Goal: Task Accomplishment & Management: Manage account settings

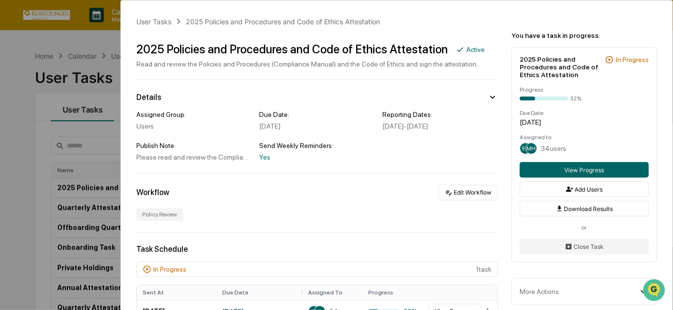
scroll to position [220, 0]
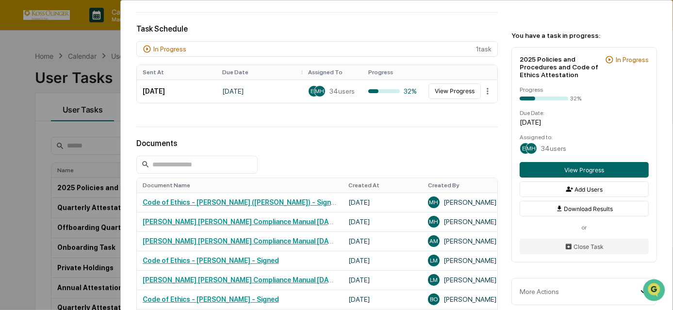
click at [0, 144] on div "User Tasks 2025 Policies and Procedures and Code of Ethics Attestation 2025 Pol…" at bounding box center [336, 155] width 673 height 310
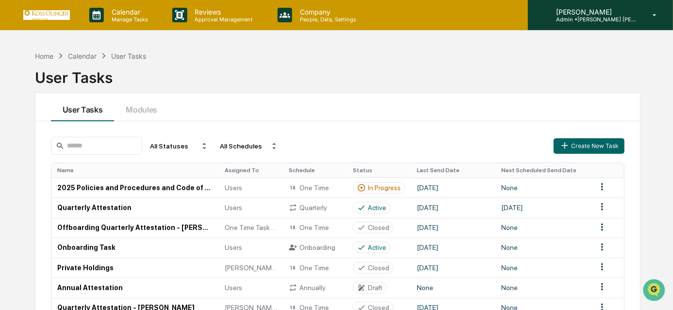
click at [556, 16] on p "Admin • [PERSON_NAME] [PERSON_NAME] Consulting, LLC" at bounding box center [593, 19] width 90 height 7
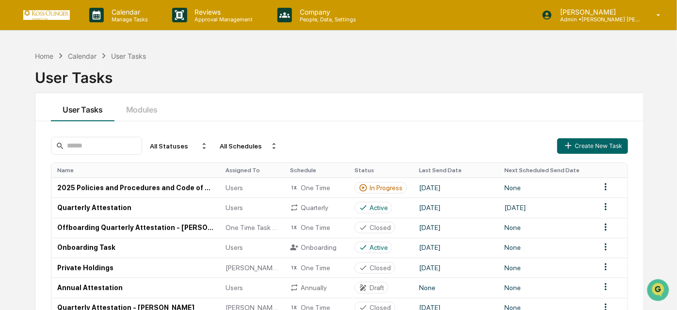
click at [304, 13] on p "Company" at bounding box center [326, 12] width 69 height 8
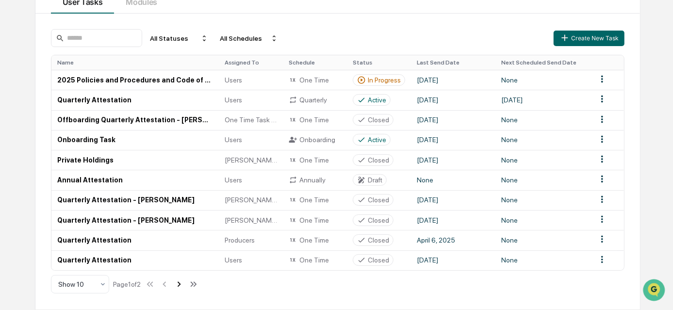
click at [181, 282] on icon at bounding box center [179, 283] width 3 height 5
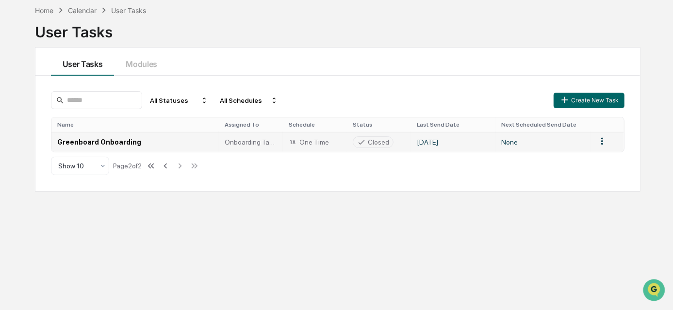
click at [126, 137] on td "Greenboard Onboarding" at bounding box center [134, 142] width 167 height 20
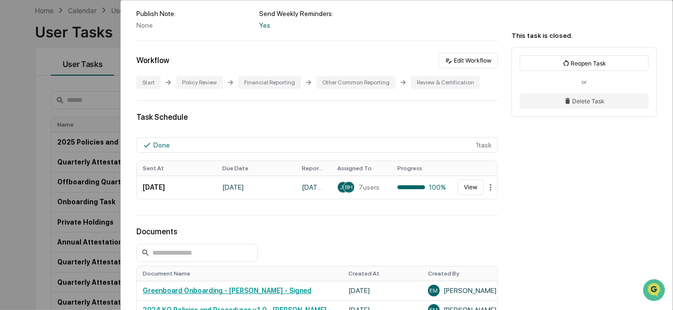
scroll to position [176, 0]
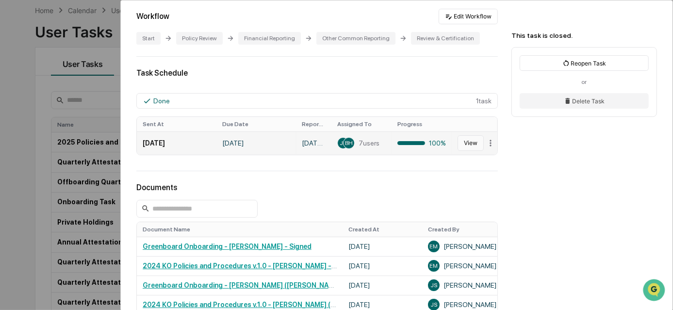
click at [465, 144] on button "View" at bounding box center [470, 143] width 26 height 16
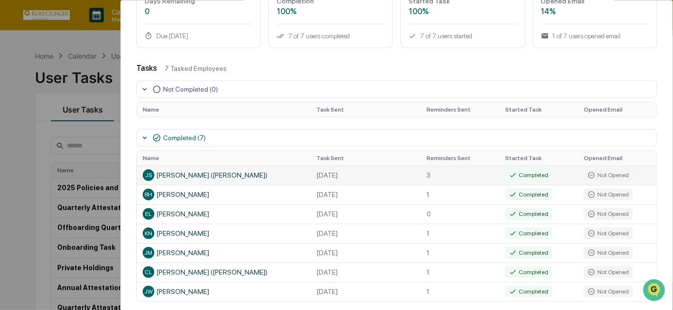
scroll to position [124, 0]
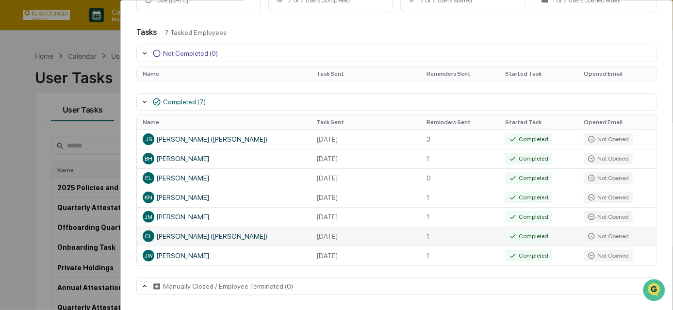
click at [165, 242] on div "CL [PERSON_NAME] ([PERSON_NAME])" at bounding box center [224, 236] width 162 height 12
click at [155, 237] on div "CL [PERSON_NAME] ([PERSON_NAME])" at bounding box center [224, 236] width 162 height 12
click at [179, 237] on div "CL [PERSON_NAME] ([PERSON_NAME])" at bounding box center [224, 236] width 162 height 12
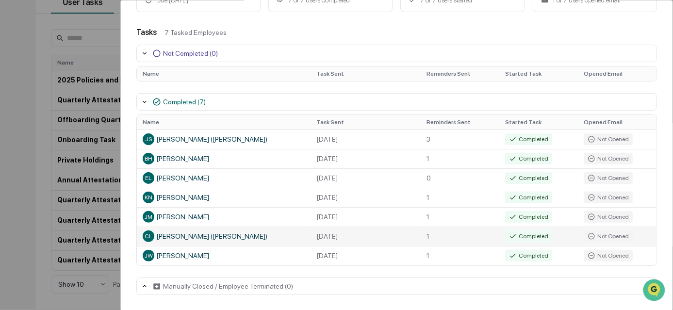
scroll to position [0, 0]
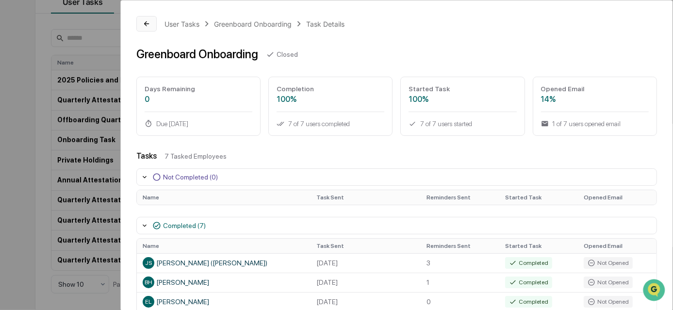
click at [152, 24] on button at bounding box center [146, 24] width 20 height 16
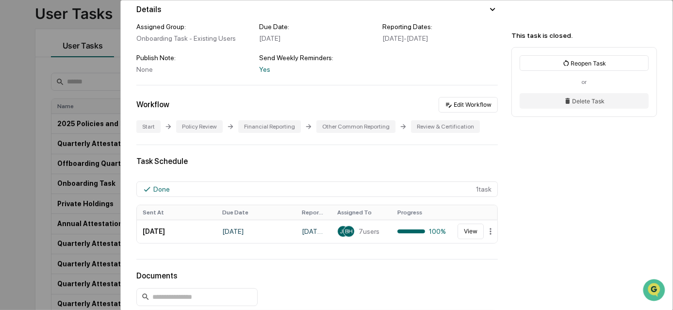
scroll to position [220, 0]
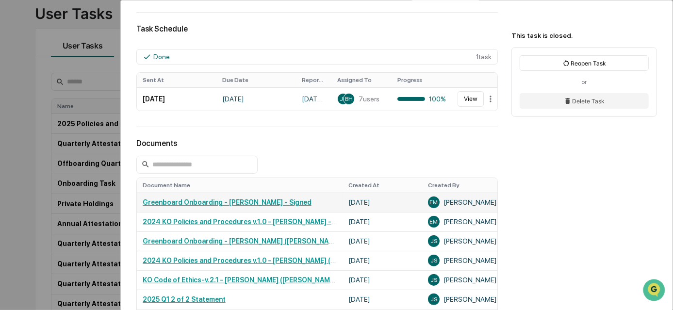
click at [267, 206] on link "Greenboard Onboarding - [PERSON_NAME] - Signed" at bounding box center [227, 202] width 169 height 8
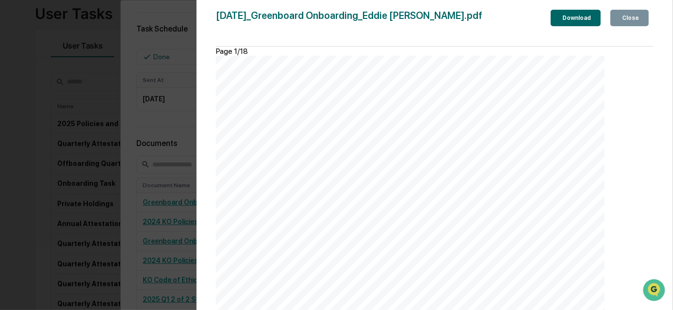
scroll to position [10164, 0]
click at [624, 16] on div "Close" at bounding box center [629, 18] width 19 height 7
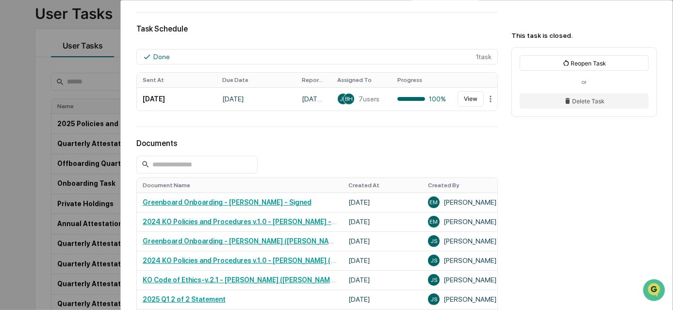
click at [49, 191] on div "User Tasks Greenboard Onboarding Greenboard Onboarding Closed No description De…" at bounding box center [336, 155] width 673 height 310
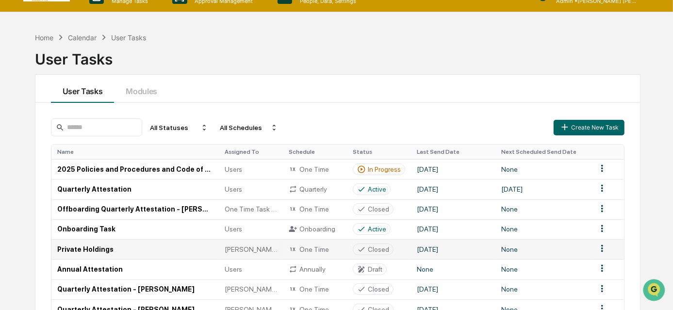
scroll to position [107, 0]
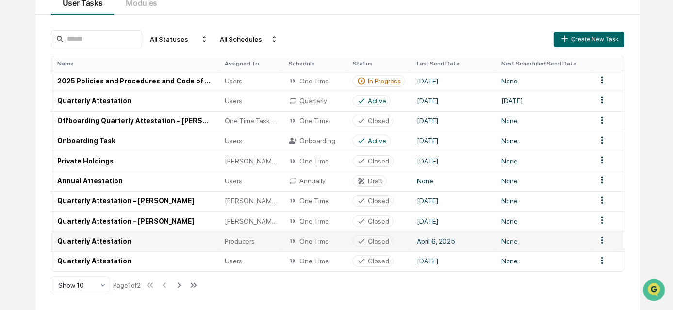
click at [106, 248] on td "Quarterly Attestation" at bounding box center [134, 241] width 167 height 20
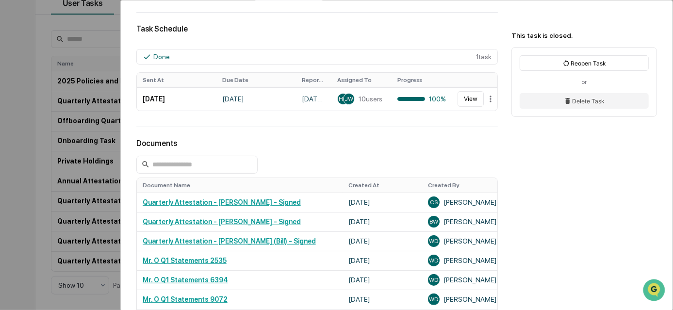
scroll to position [264, 0]
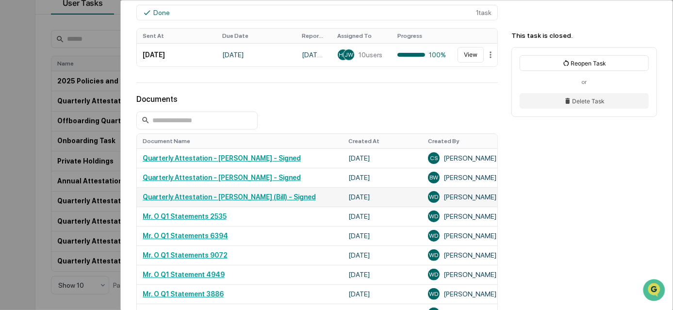
click at [205, 199] on link "Quarterly Attestation - [PERSON_NAME] (Bill) - Signed" at bounding box center [229, 197] width 173 height 8
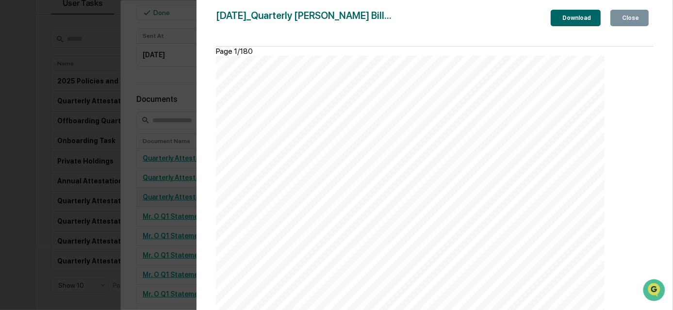
scroll to position [353, 0]
click at [633, 16] on div "Close" at bounding box center [629, 18] width 19 height 7
click at [7, 79] on div "Version History [DATE] 08:22 PM [PERSON_NAME] (Bill) [DATE]_Quarterly [PERSON_N…" at bounding box center [336, 155] width 673 height 310
click at [630, 20] on div "Version History [DATE] 08:22 PM [PERSON_NAME] (Bill) [DATE]_Quarterly [PERSON_N…" at bounding box center [336, 155] width 673 height 310
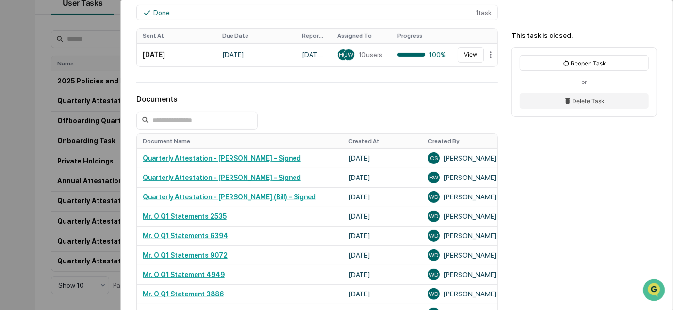
click at [12, 159] on div "Version History [DATE] 08:22 PM [PERSON_NAME] (Bill) [DATE]_Quarterly [PERSON_N…" at bounding box center [336, 155] width 673 height 310
click at [9, 156] on div "User Tasks Quarterly Attestation Quarterly Attestation Closed No description De…" at bounding box center [336, 155] width 673 height 310
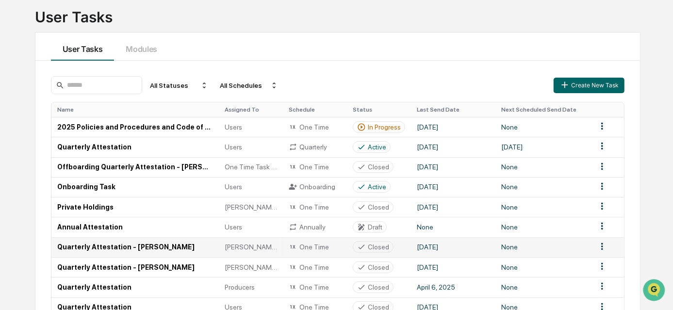
scroll to position [111, 0]
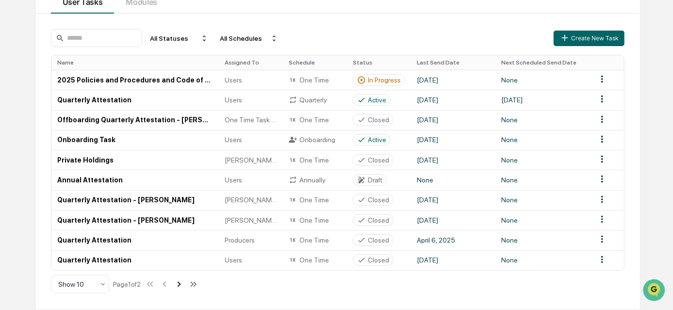
click at [183, 281] on icon at bounding box center [179, 284] width 11 height 11
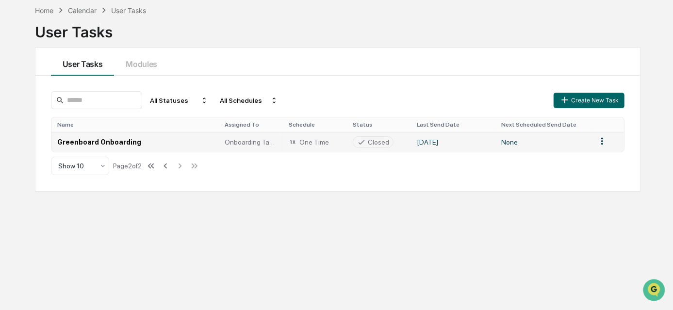
click at [110, 146] on td "Greenboard Onboarding" at bounding box center [134, 142] width 167 height 20
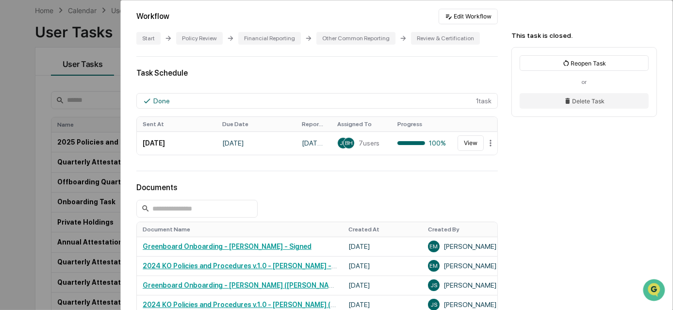
scroll to position [220, 0]
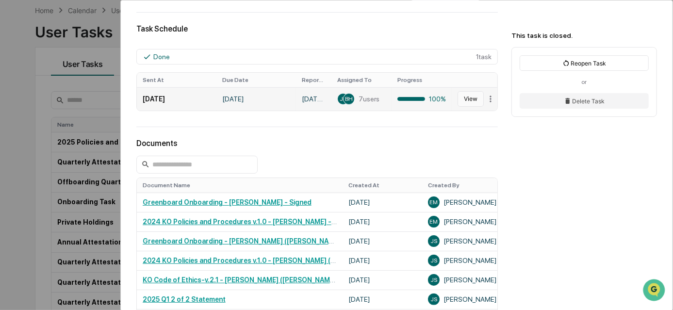
click at [457, 103] on button "View" at bounding box center [470, 99] width 26 height 16
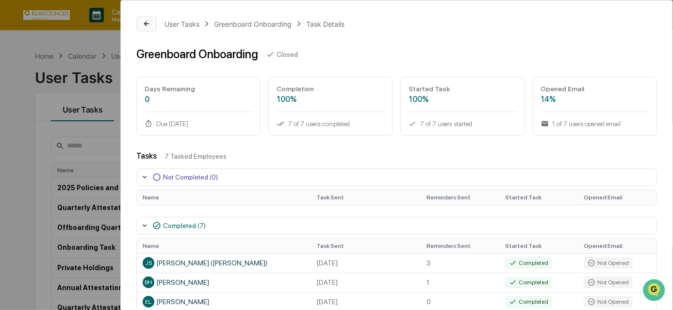
click at [154, 31] on button at bounding box center [146, 24] width 20 height 16
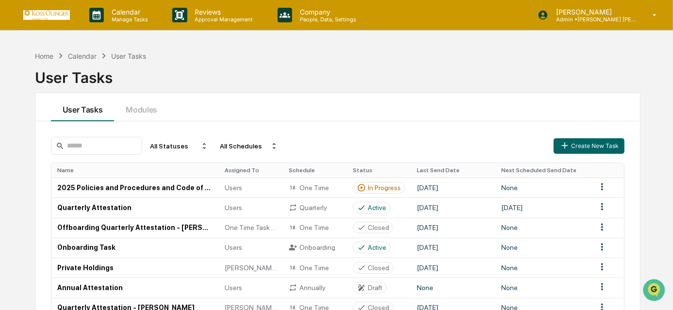
scroll to position [111, 0]
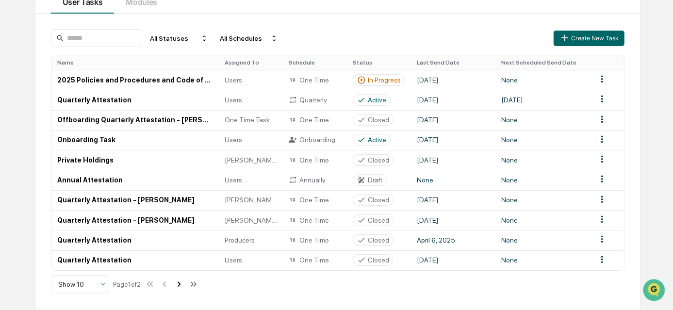
click at [184, 286] on icon at bounding box center [179, 284] width 11 height 11
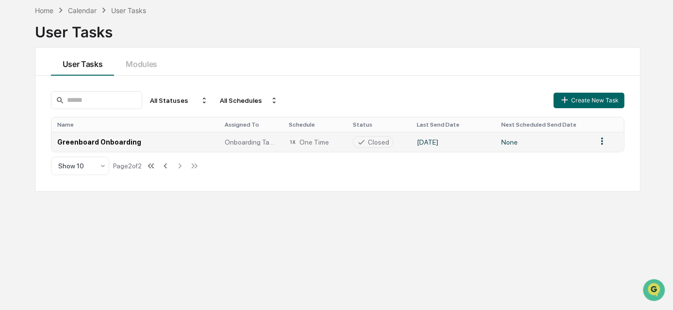
click at [123, 137] on td "Greenboard Onboarding" at bounding box center [134, 142] width 167 height 20
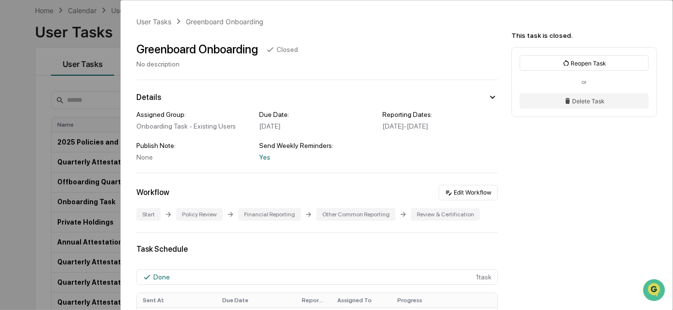
scroll to position [44, 0]
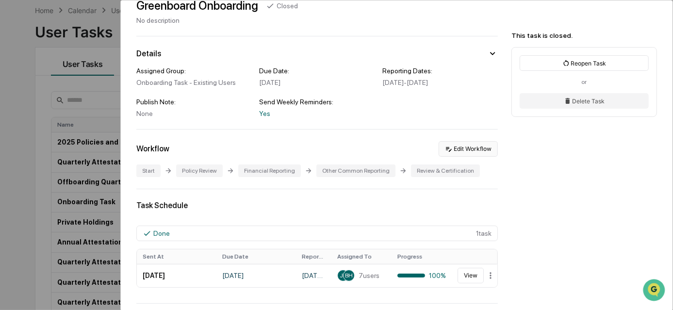
click at [464, 155] on button "Edit Workflow" at bounding box center [468, 149] width 59 height 16
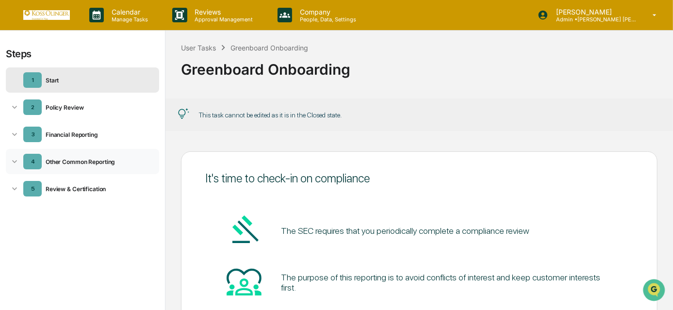
click at [66, 165] on div "4 Other Common Reporting" at bounding box center [82, 161] width 153 height 25
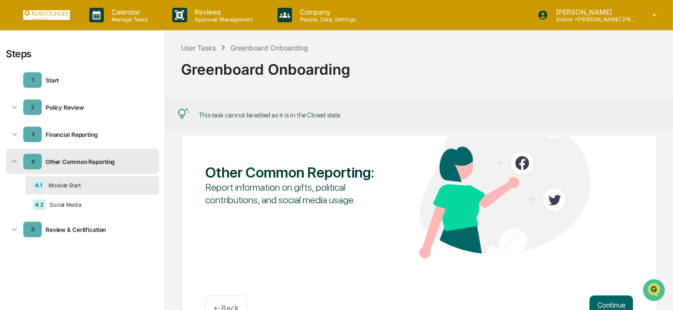
scroll to position [129, 0]
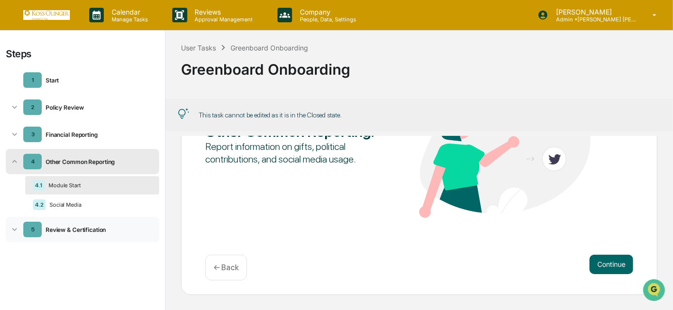
click at [88, 228] on div "Review & Certification" at bounding box center [99, 229] width 114 height 7
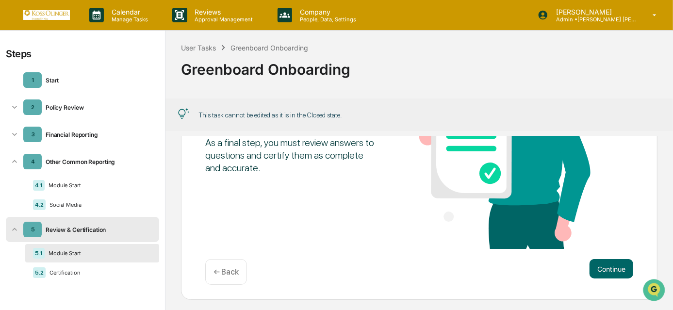
scroll to position [130, 0]
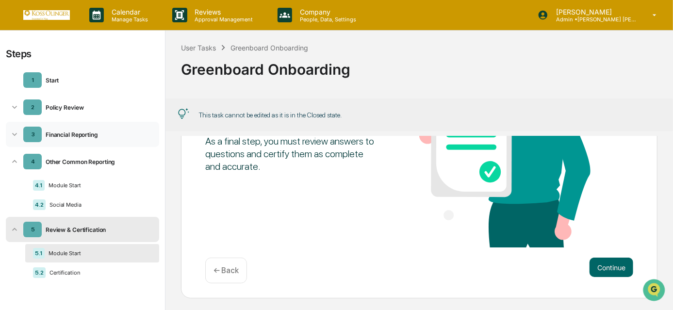
click at [79, 128] on div "3 Financial Reporting" at bounding box center [82, 134] width 153 height 25
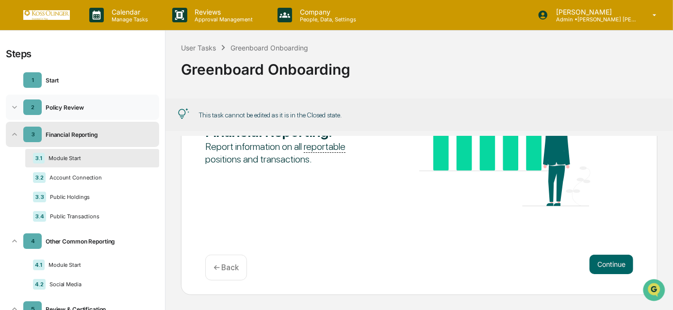
click at [77, 115] on div "2 Policy Review" at bounding box center [82, 107] width 153 height 25
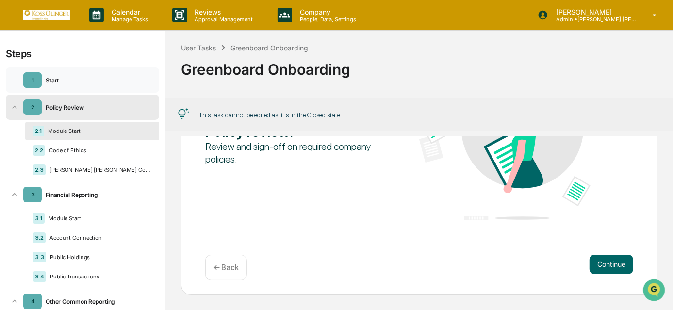
click at [72, 89] on div "1 Start" at bounding box center [82, 79] width 153 height 25
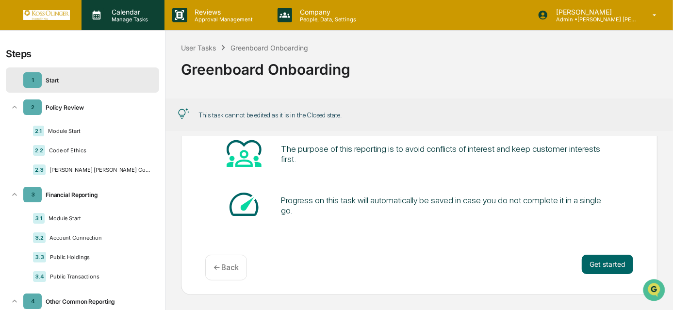
click at [134, 26] on div "Calendar Manage Tasks" at bounding box center [123, 15] width 83 height 30
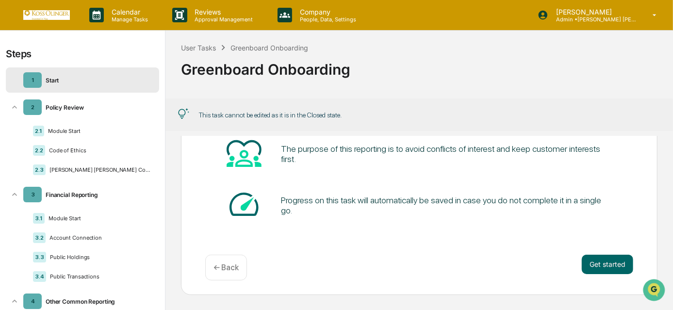
click at [40, 20] on link at bounding box center [52, 15] width 58 height 30
